Goal: Find specific page/section: Find specific page/section

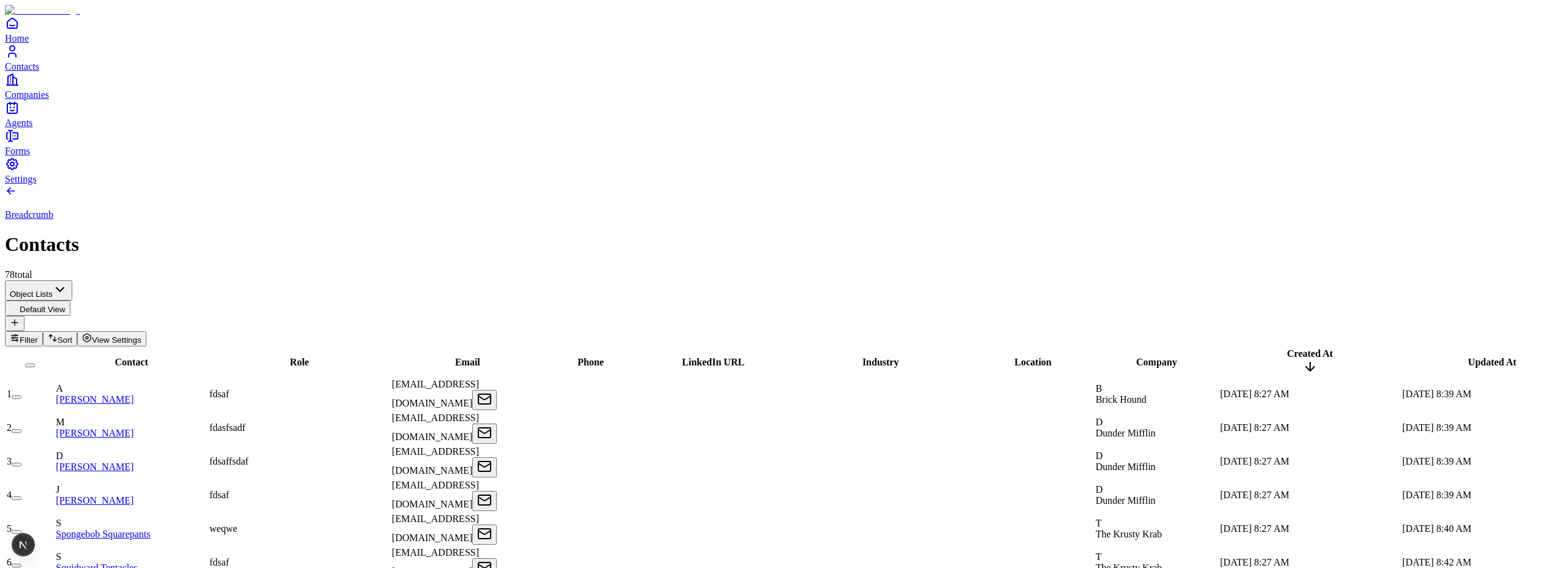
click at [142, 335] on span "View Settings" at bounding box center [116, 339] width 50 height 9
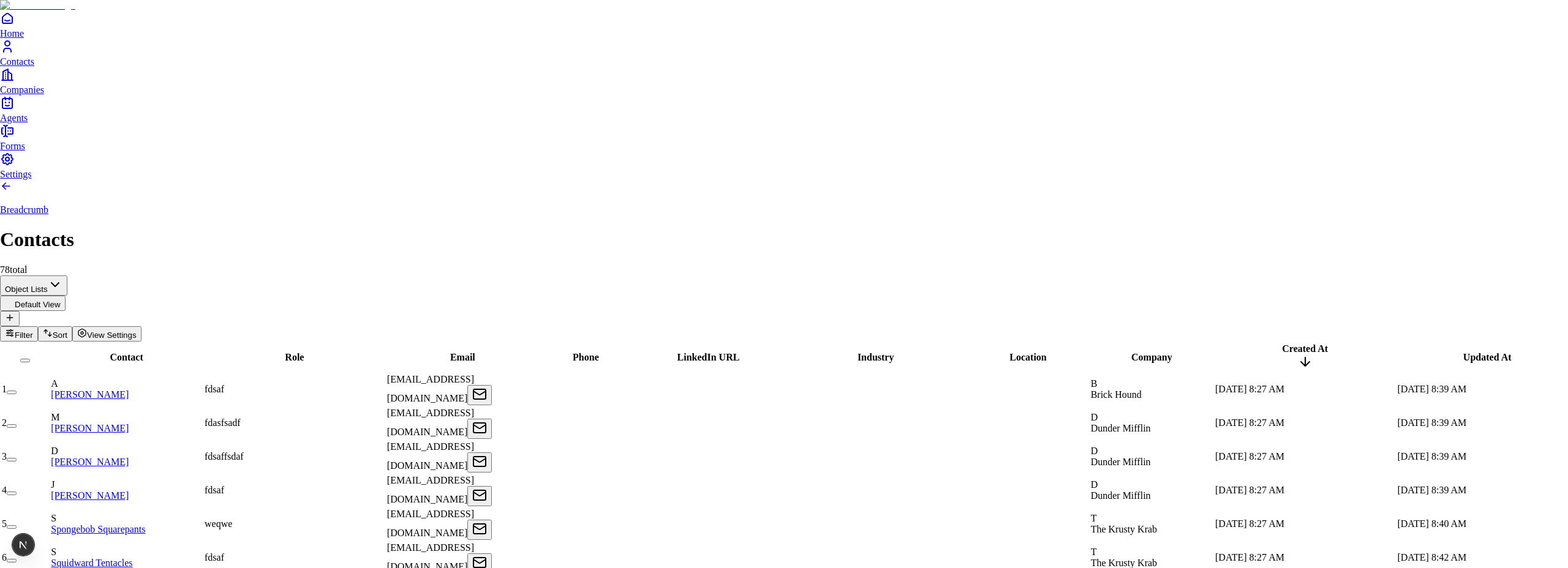
scroll to position [36, 0]
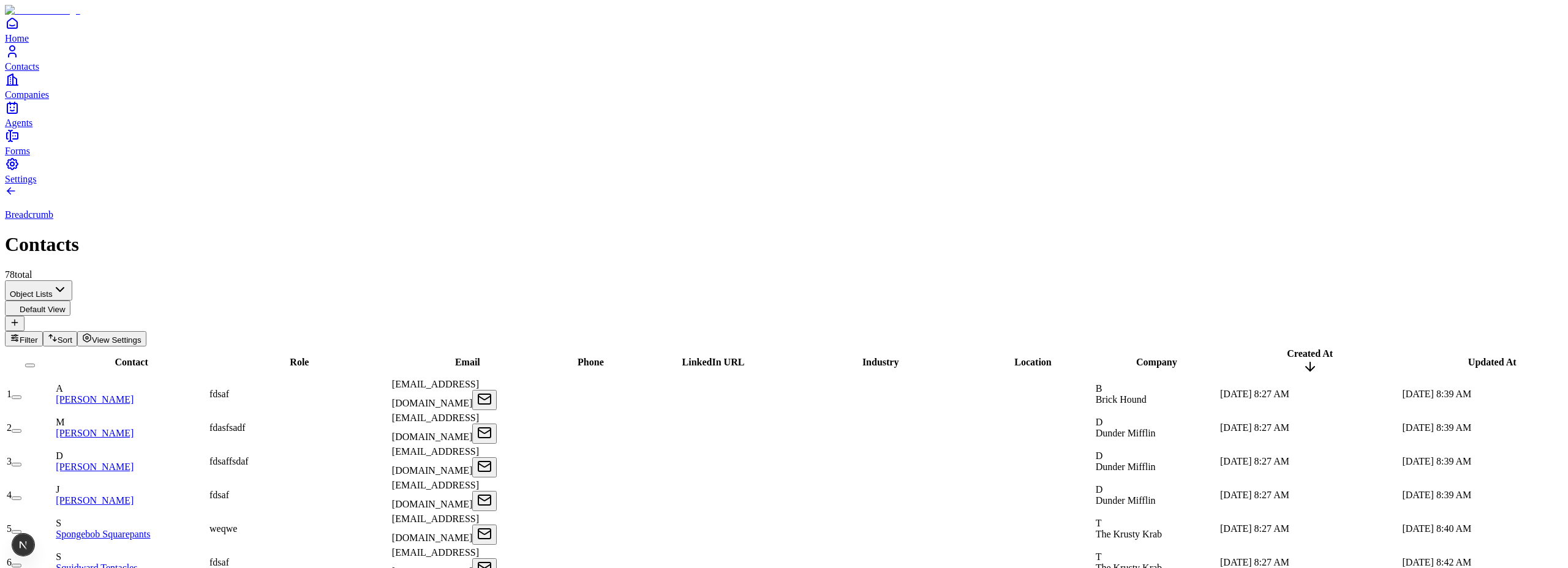
click at [142, 335] on span "View Settings" at bounding box center [116, 339] width 50 height 9
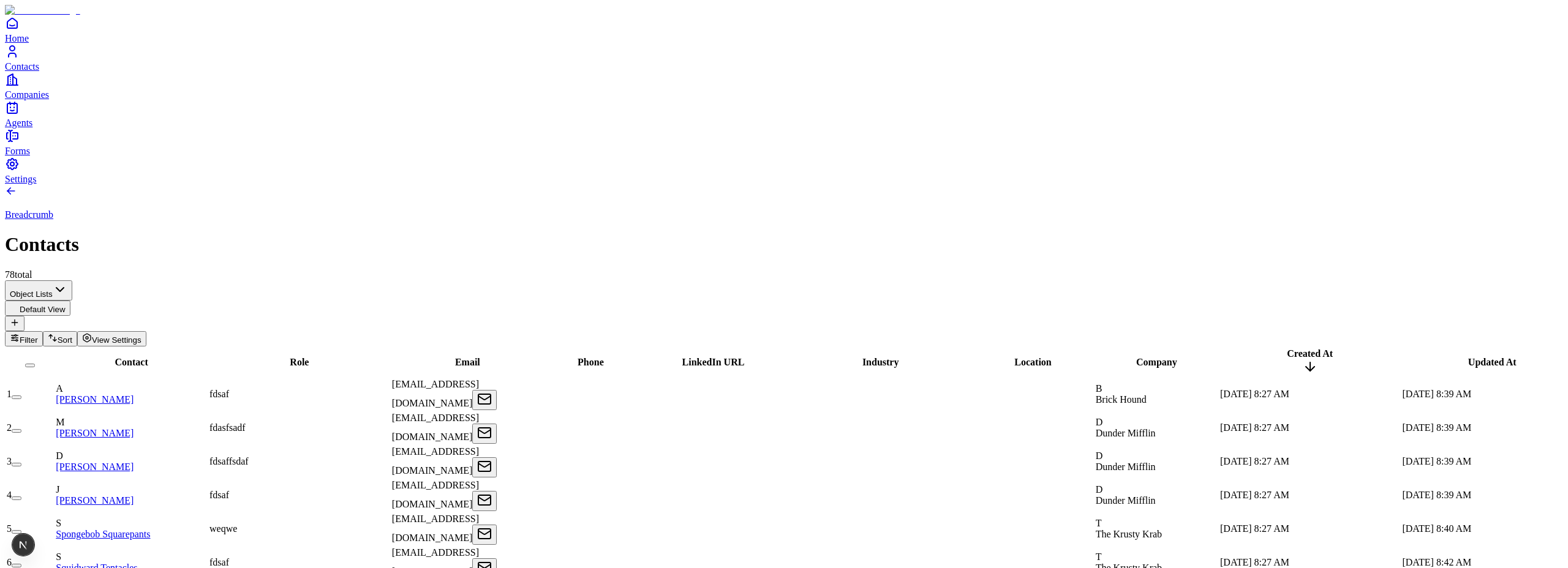
click at [38, 335] on span "Filter" at bounding box center [29, 339] width 18 height 9
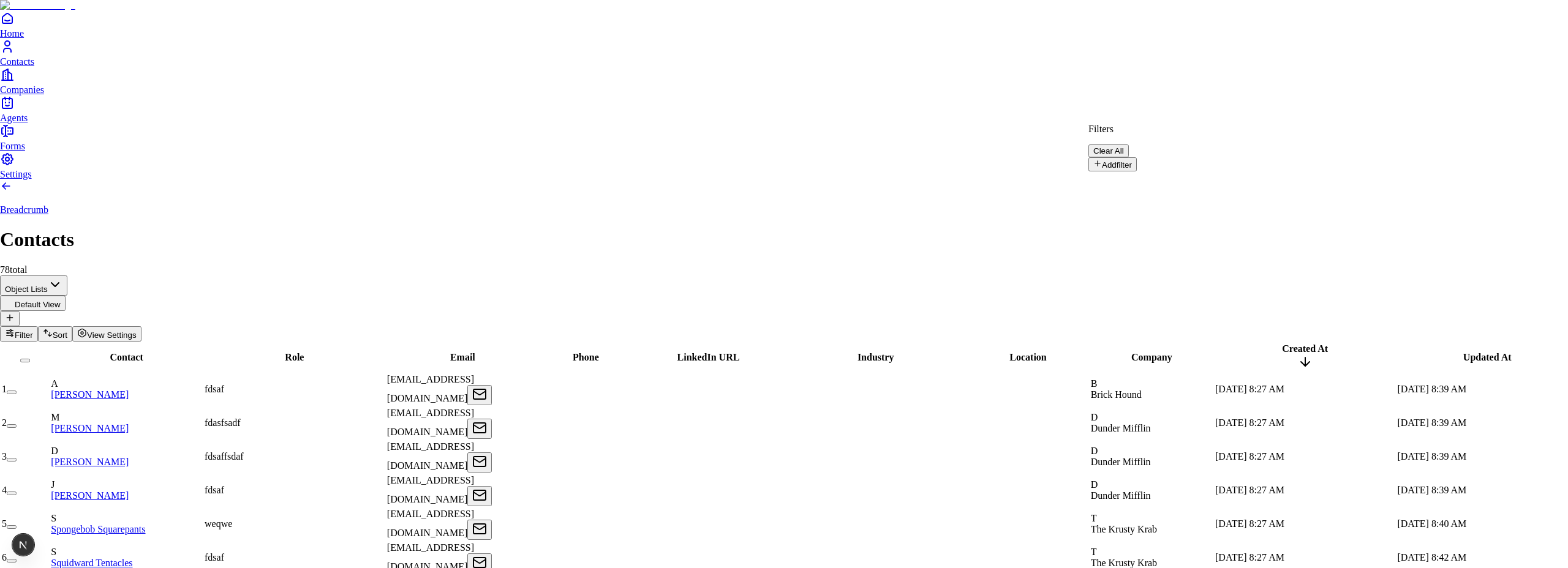
click at [1131, 160] on button "Add filter" at bounding box center [1112, 164] width 48 height 14
click at [1130, 158] on button "Role" at bounding box center [1108, 167] width 41 height 20
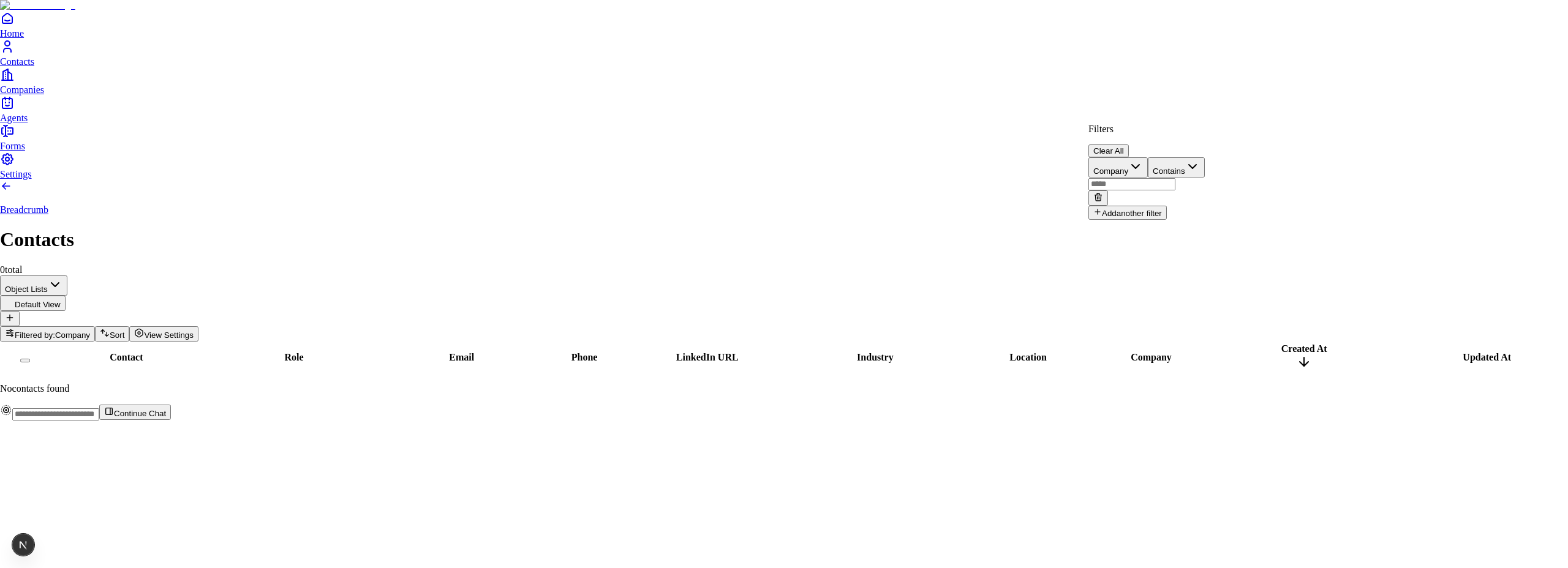
click at [1129, 144] on button "Clear All" at bounding box center [1108, 151] width 41 height 13
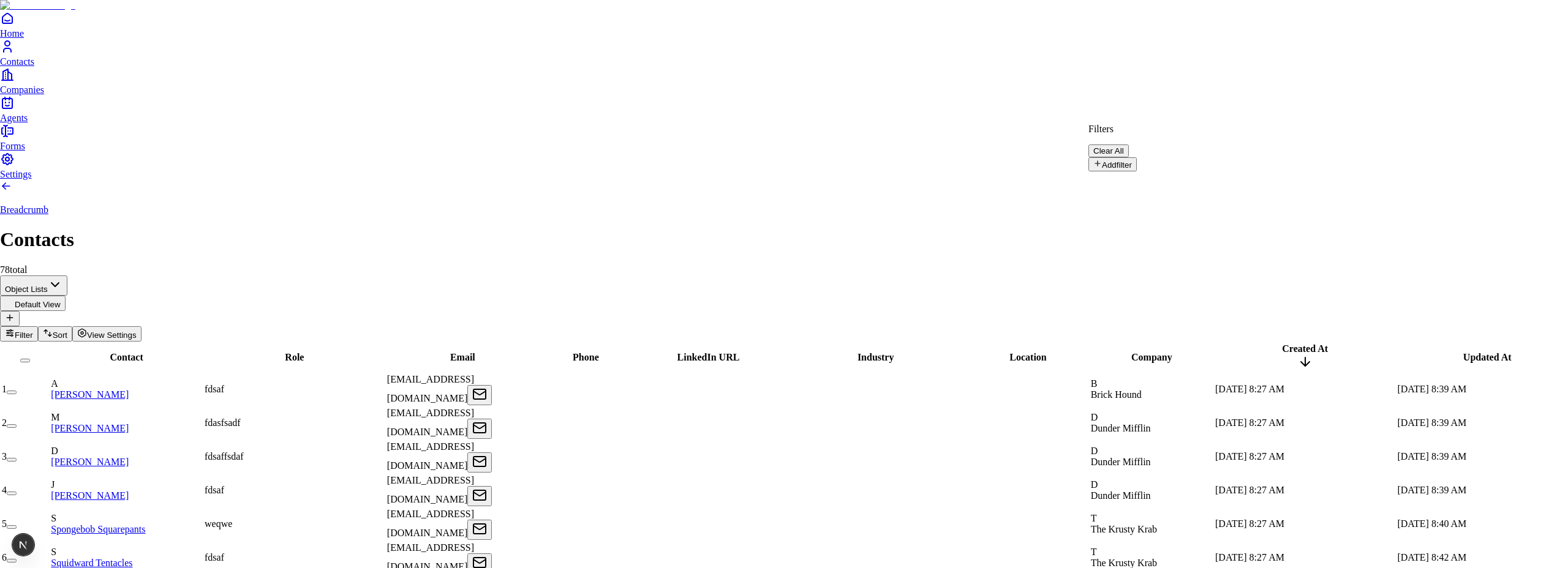
drag, startPoint x: 905, startPoint y: 34, endPoint x: 563, endPoint y: 11, distance: 342.8
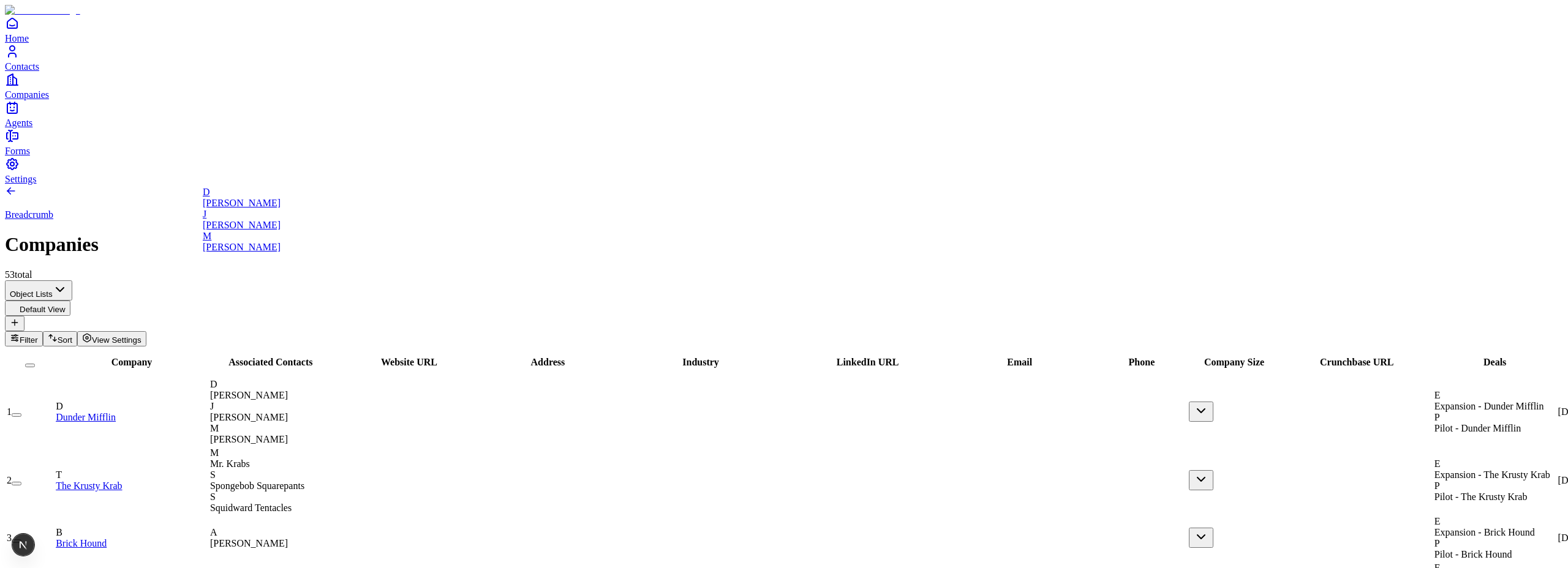
drag, startPoint x: 275, startPoint y: 188, endPoint x: 283, endPoint y: 186, distance: 8.2
click at [276, 188] on link "D Dwight Schrute" at bounding box center [241, 197] width 78 height 22
click at [20, 333] on icon "button" at bounding box center [15, 338] width 10 height 10
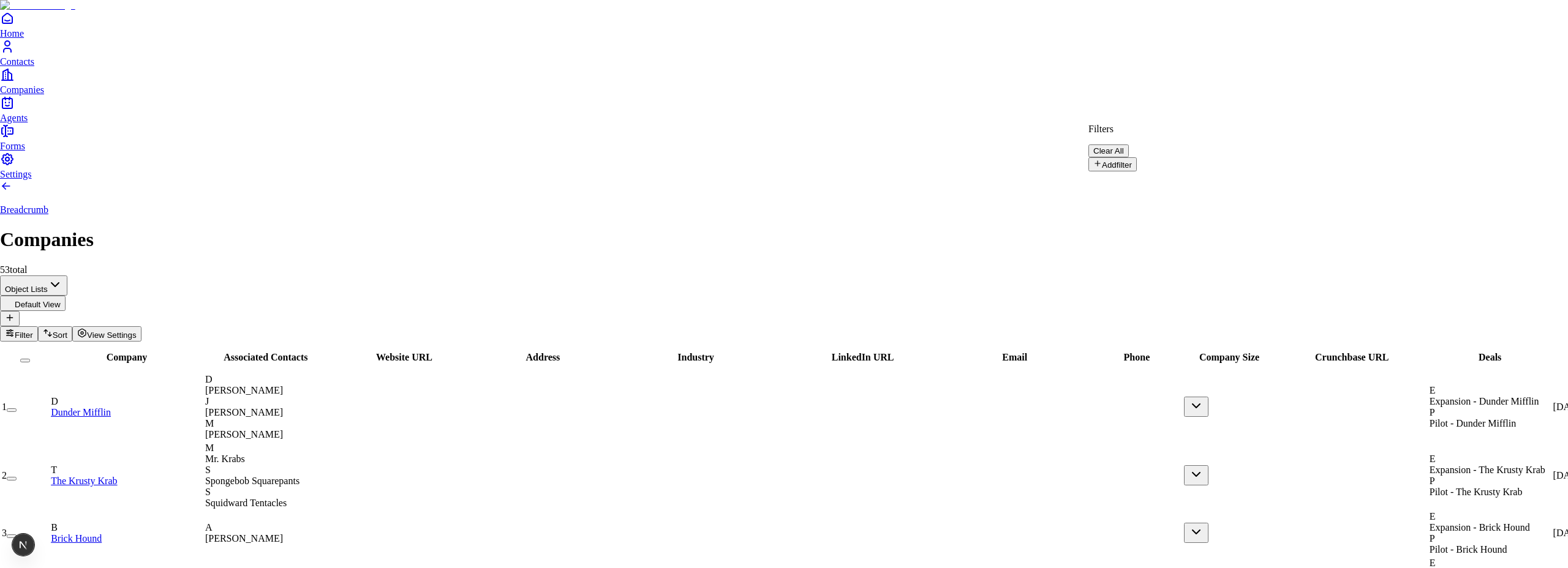
click at [1129, 144] on button "Clear All" at bounding box center [1108, 151] width 41 height 13
click at [1126, 161] on button "Add filter" at bounding box center [1112, 164] width 48 height 14
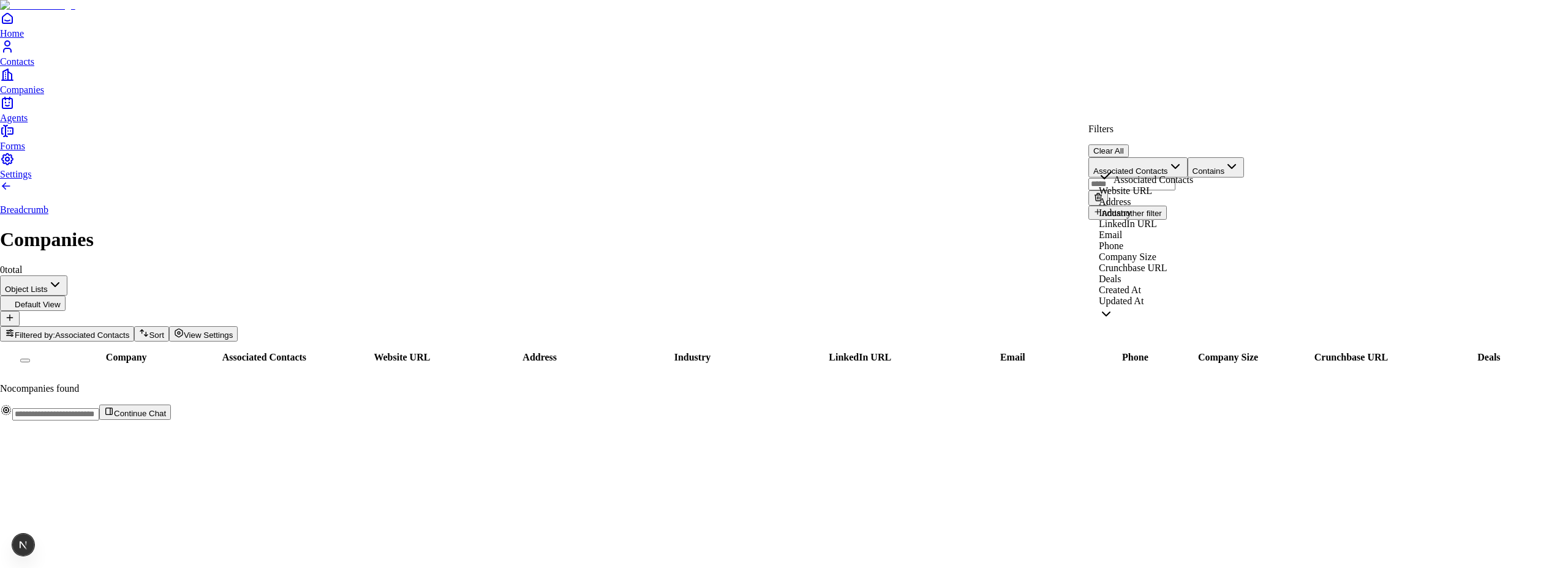
click at [1183, 159] on icon "button" at bounding box center [1175, 166] width 15 height 15
click at [1239, 159] on icon "button" at bounding box center [1231, 166] width 15 height 15
click at [1103, 192] on icon at bounding box center [1098, 197] width 10 height 10
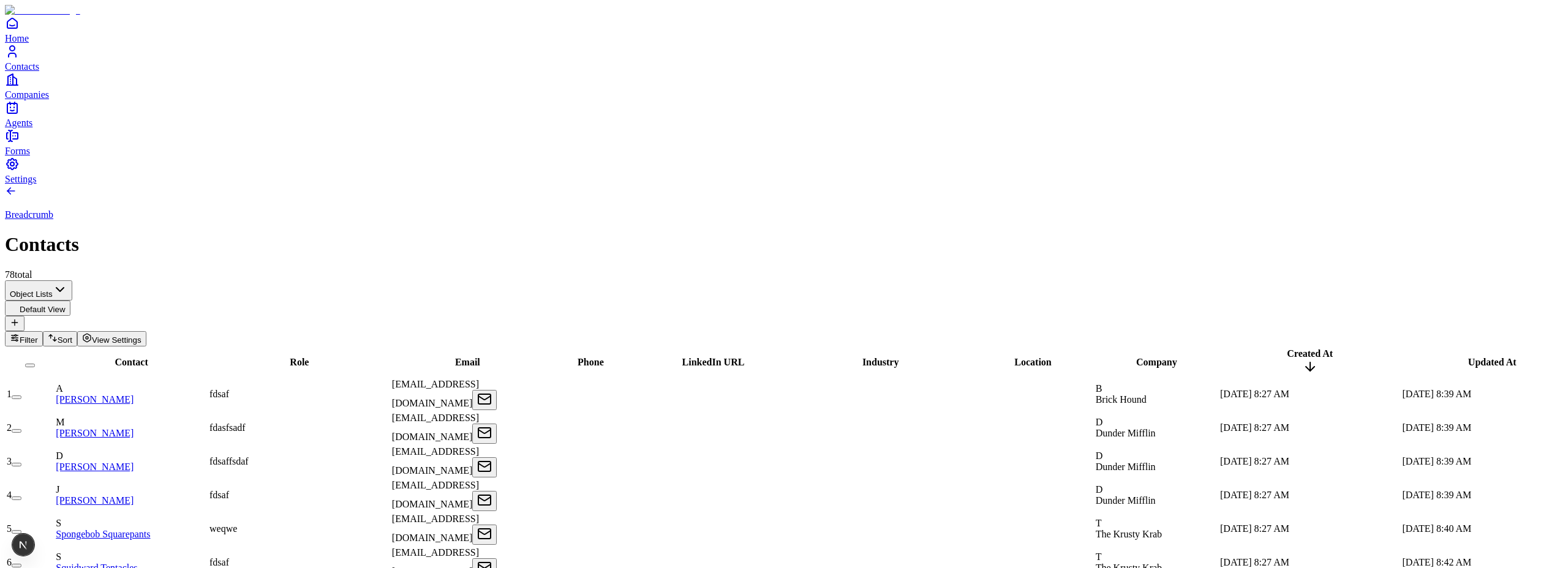
click at [38, 335] on span "Filter" at bounding box center [29, 339] width 18 height 9
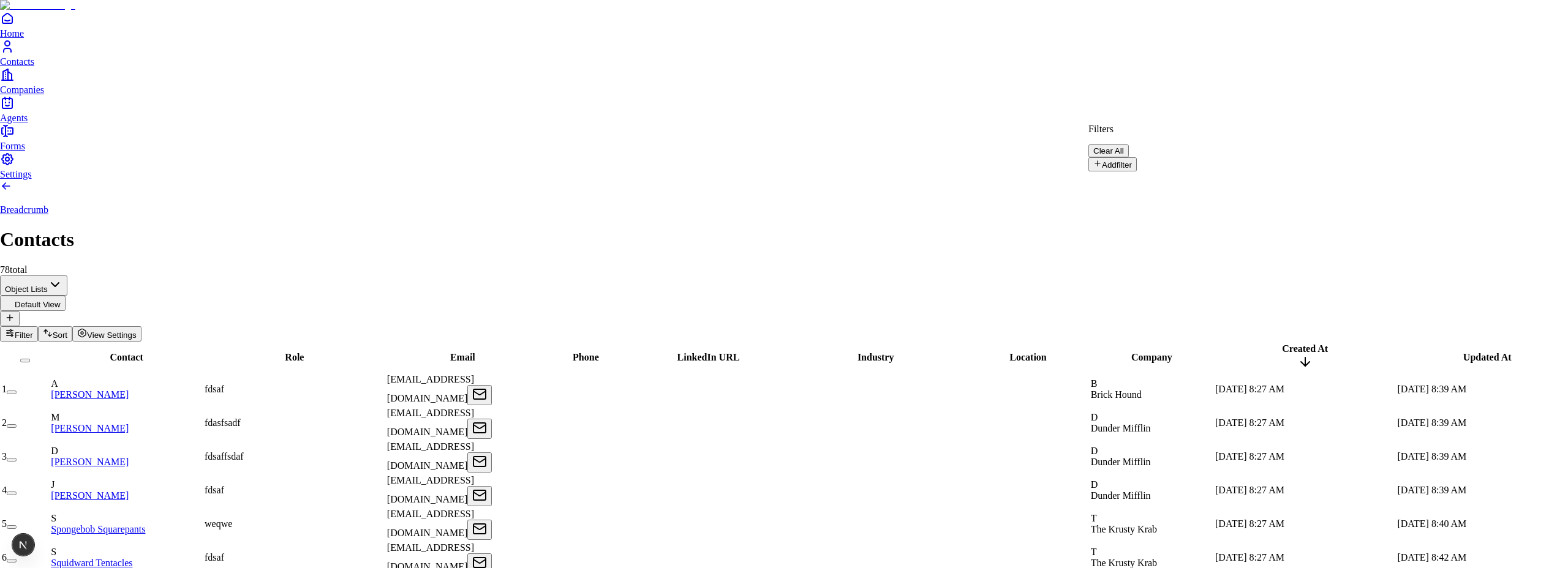
click at [1106, 168] on button "Add filter" at bounding box center [1112, 164] width 48 height 14
click at [1130, 166] on button "Role" at bounding box center [1108, 167] width 41 height 20
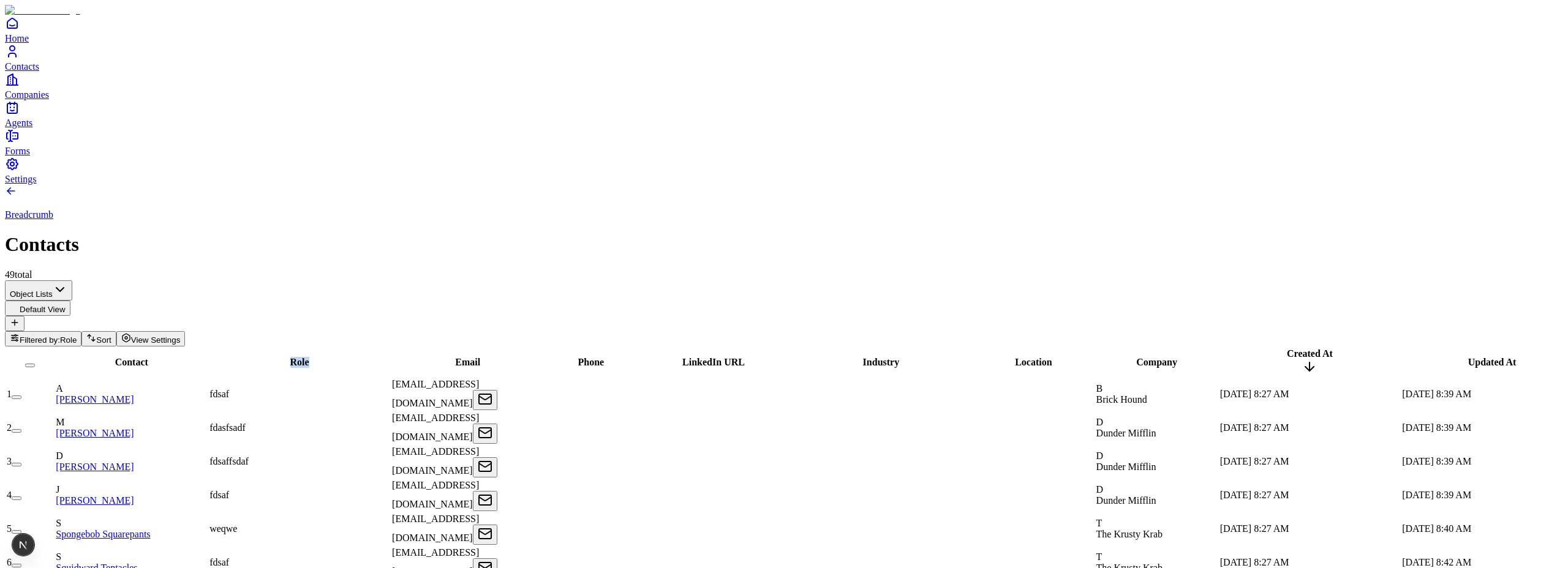
drag, startPoint x: 242, startPoint y: 135, endPoint x: 321, endPoint y: 135, distance: 79.0
click at [321, 348] on tr "Contact Role Email Phone LinkedIn URL Industry Location Company Created At Upda…" at bounding box center [794, 363] width 1576 height 29
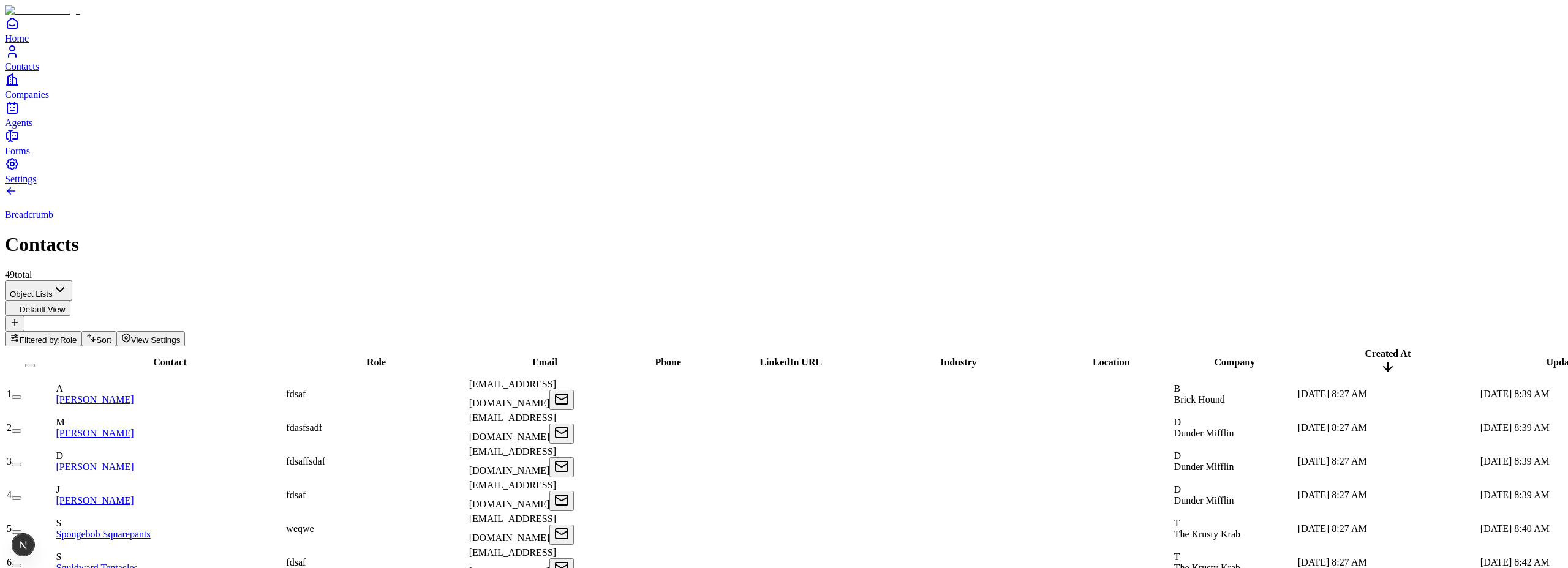
drag, startPoint x: 321, startPoint y: 139, endPoint x: 242, endPoint y: 138, distance: 79.0
click at [243, 357] on div "Contact" at bounding box center [169, 363] width 228 height 11
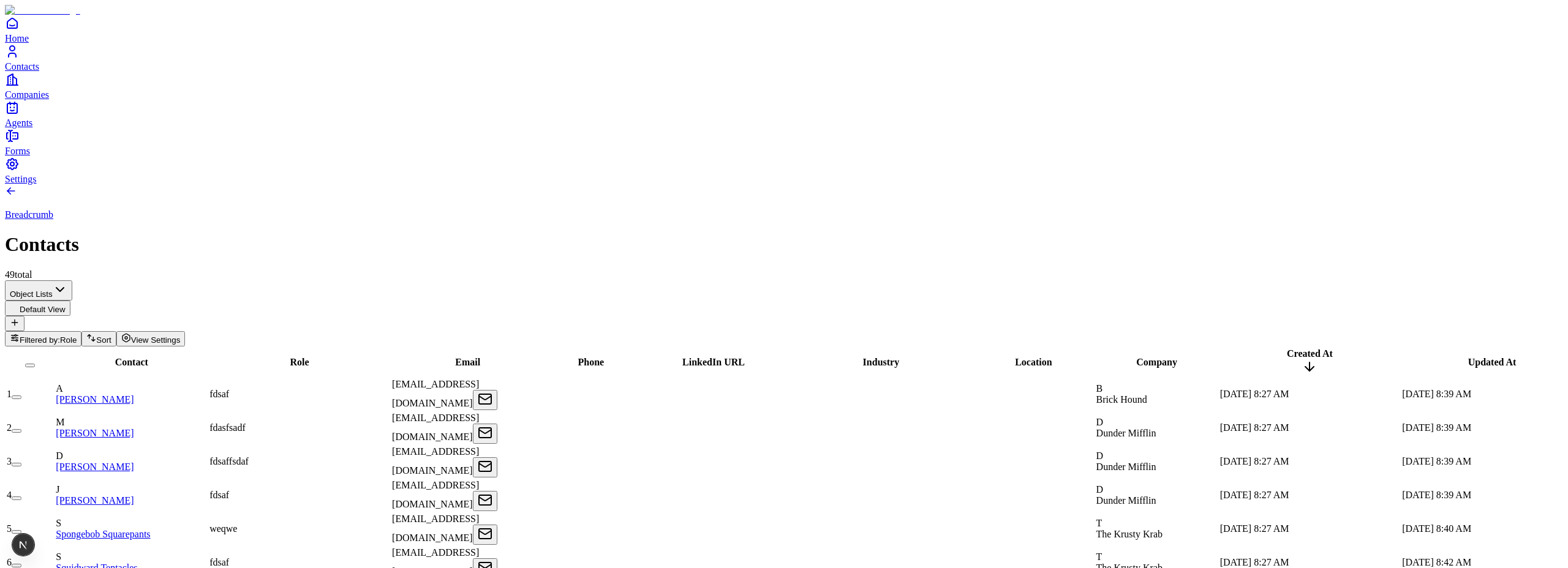
click at [60, 335] on span "Filtered by:" at bounding box center [40, 339] width 41 height 9
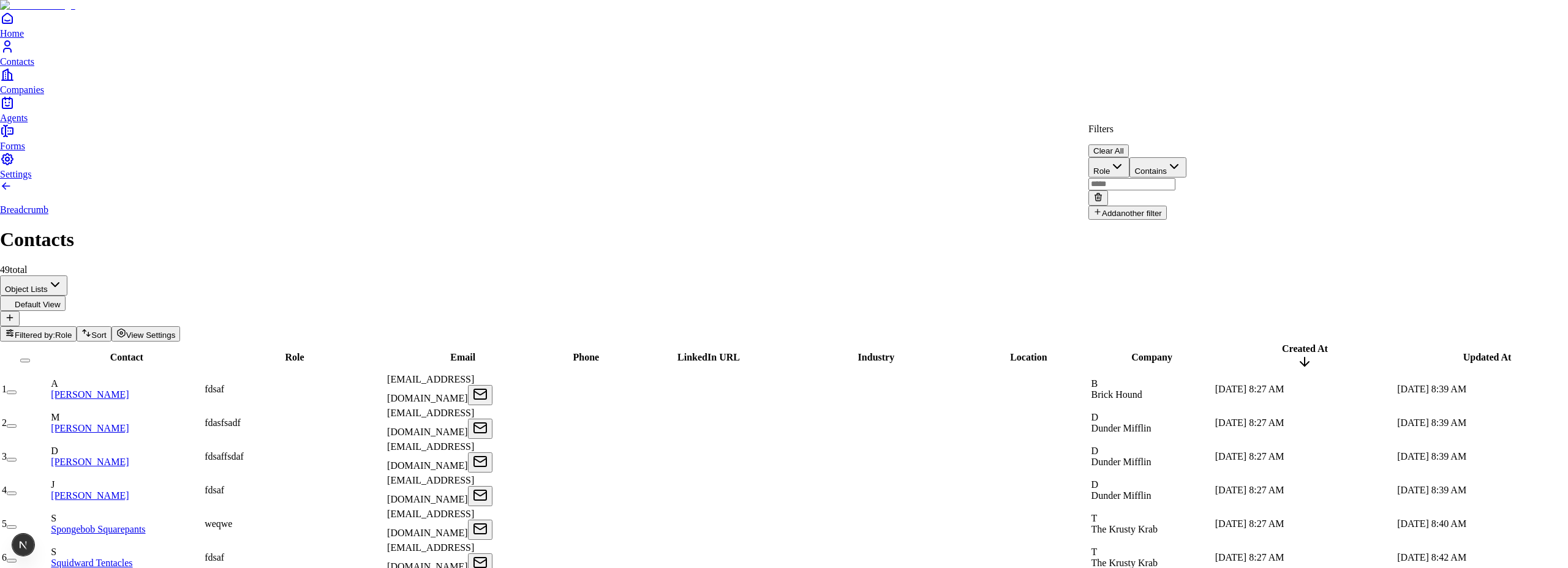
click at [1103, 192] on icon at bounding box center [1098, 197] width 10 height 10
click at [1097, 166] on div "Filters Clear All Add filter" at bounding box center [1112, 147] width 48 height 48
click at [1102, 161] on icon at bounding box center [1097, 163] width 8 height 8
click at [1130, 165] on button "Role" at bounding box center [1108, 167] width 41 height 20
